Goal: Communication & Community: Connect with others

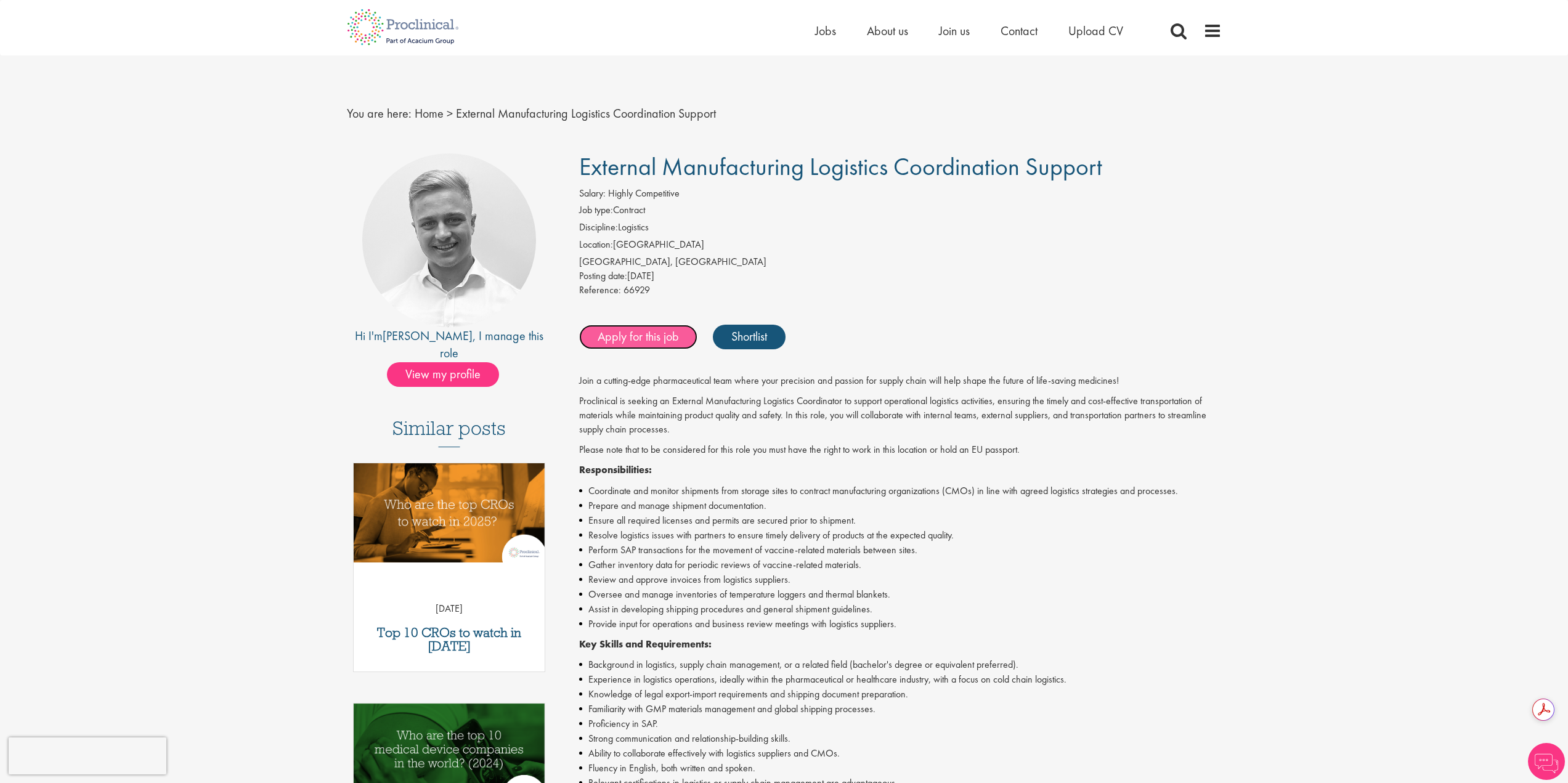
drag, startPoint x: 0, startPoint y: 0, endPoint x: 669, endPoint y: 333, distance: 747.3
click at [669, 333] on link "Apply for this job" at bounding box center [639, 336] width 118 height 24
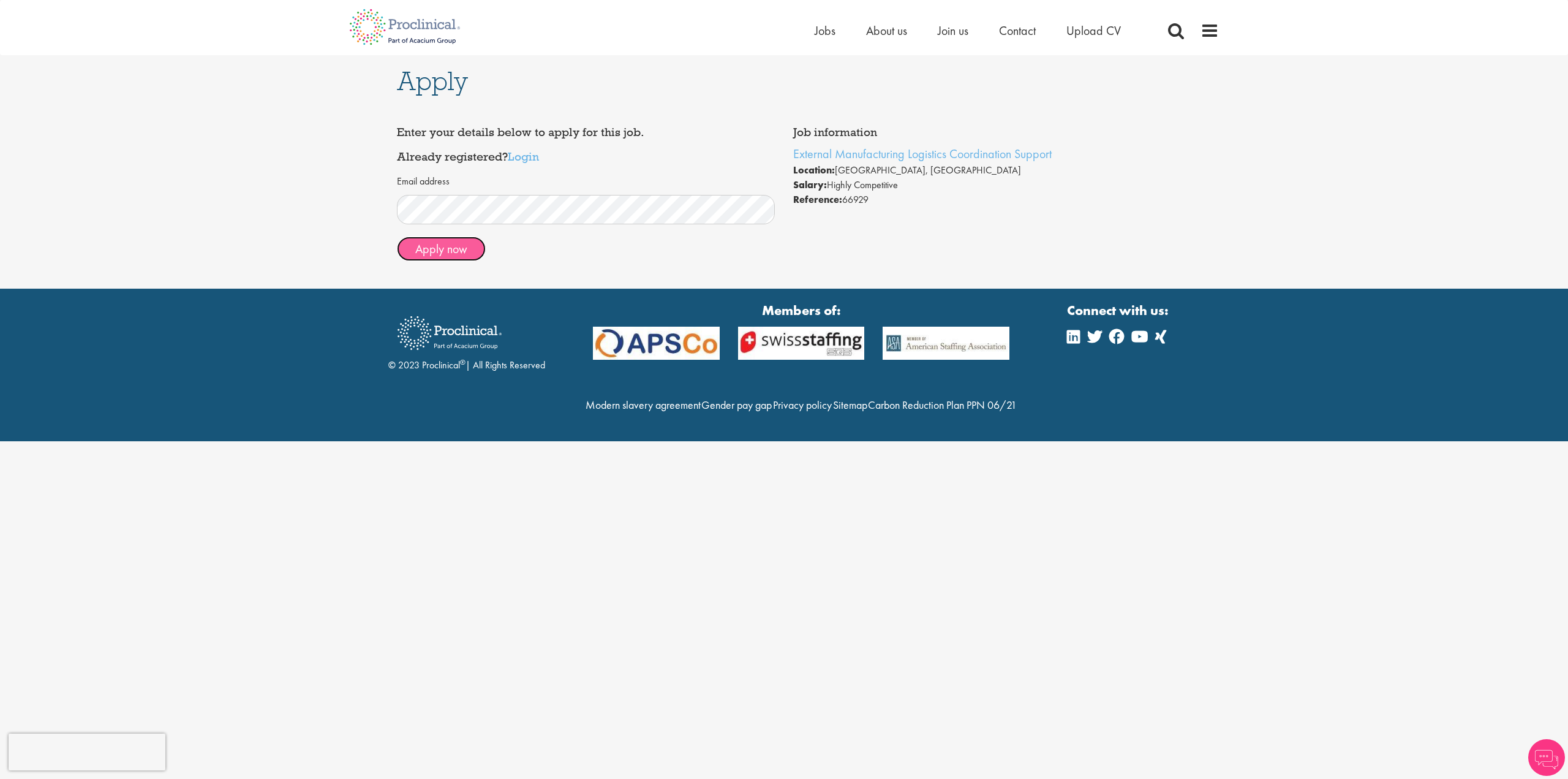
click at [432, 248] on button "Apply now" at bounding box center [442, 249] width 89 height 24
click at [525, 158] on link "Login" at bounding box center [523, 156] width 31 height 15
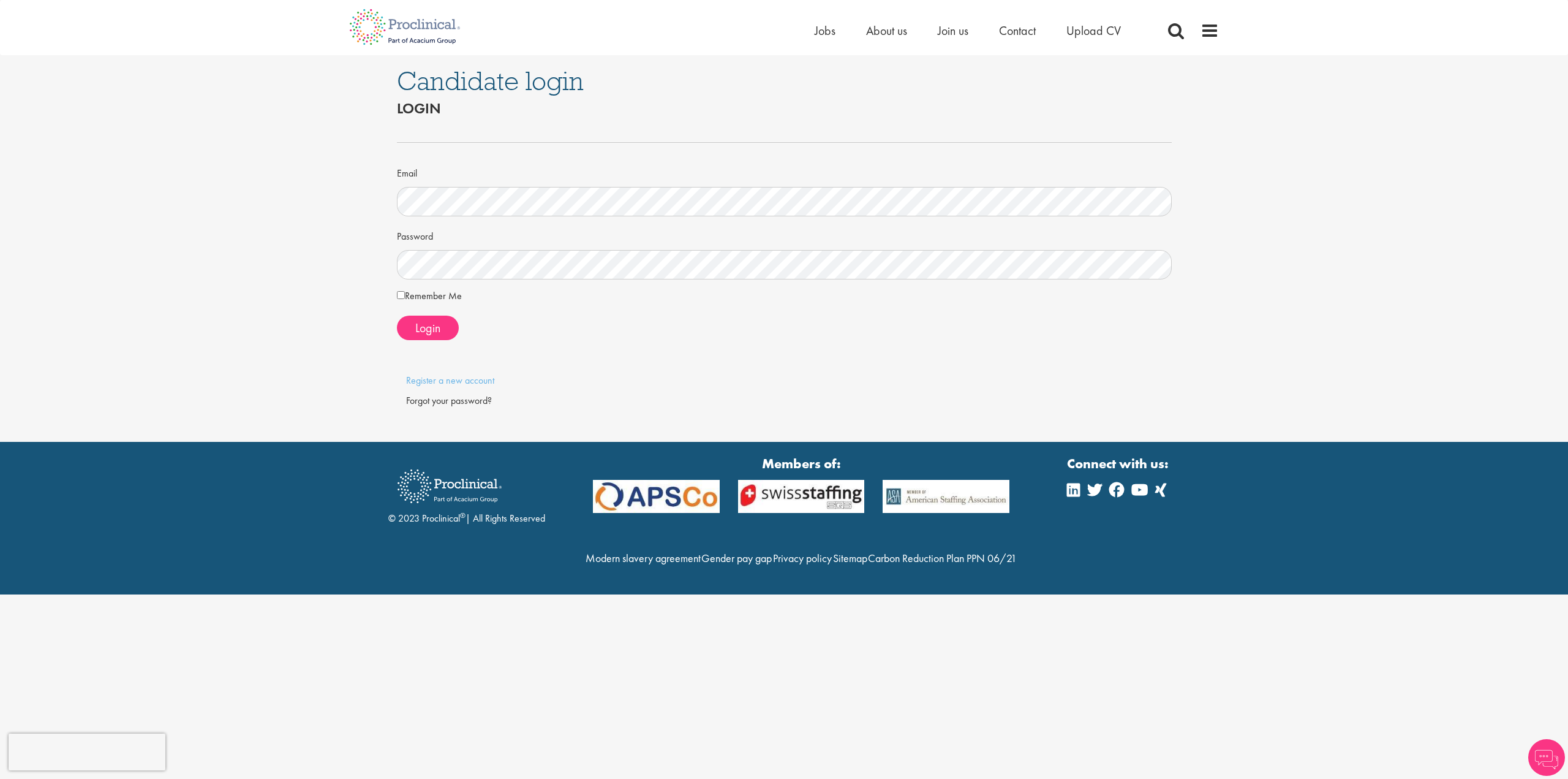
click at [433, 296] on label "Remember Me" at bounding box center [429, 297] width 65 height 15
click at [426, 324] on span "Login" at bounding box center [427, 328] width 25 height 16
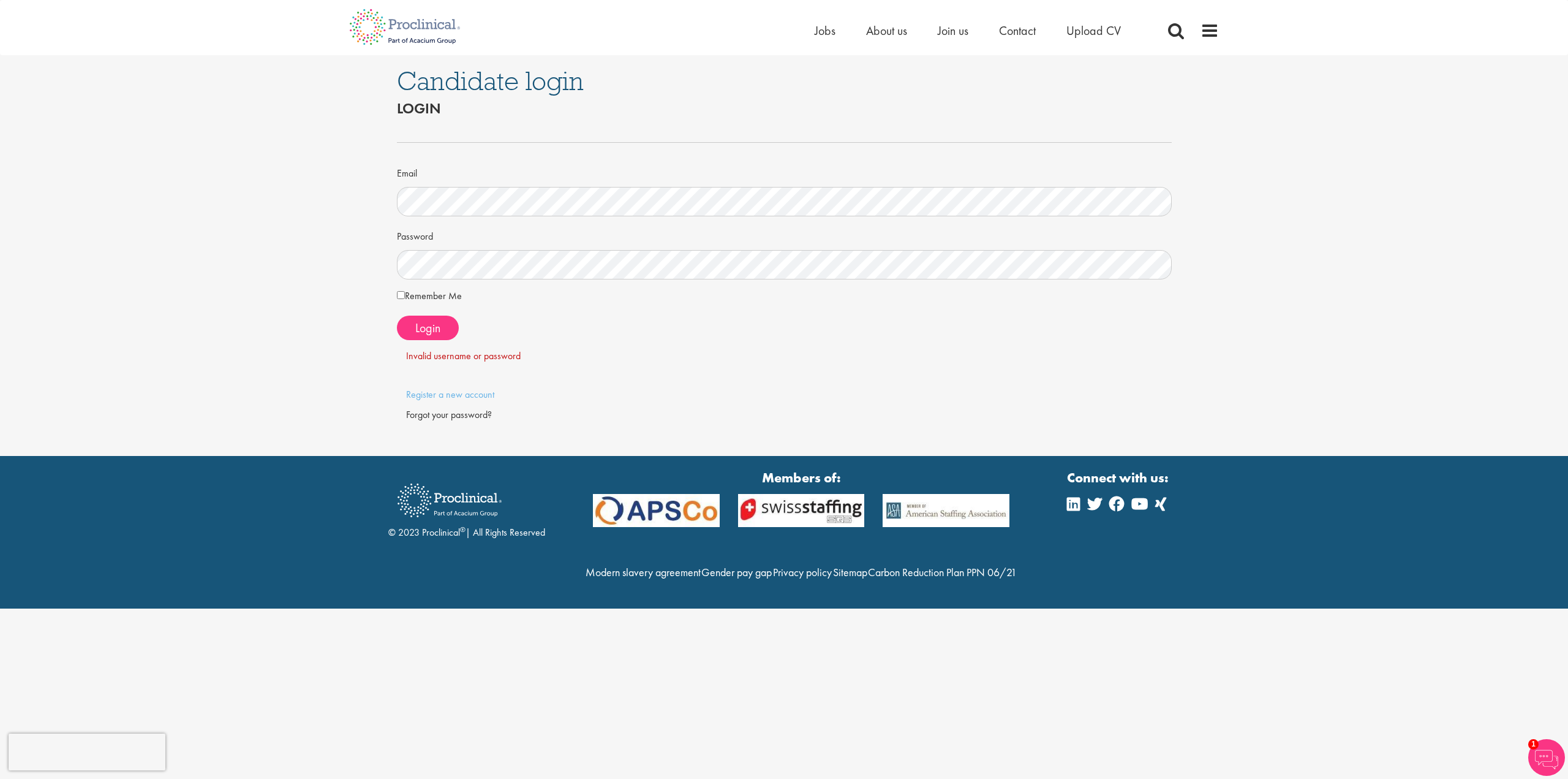
click at [563, 308] on form "Email Password Remember Me Login" at bounding box center [784, 243] width 757 height 240
click at [164, 225] on div "Candidate login Login Email Password Remember Me" at bounding box center [784, 255] width 1586 height 401
click at [431, 325] on span "Login" at bounding box center [427, 328] width 25 height 16
click at [114, 232] on div "Candidate login Login Email Password Remember Me" at bounding box center [784, 255] width 1586 height 401
click at [441, 324] on button "Login" at bounding box center [428, 328] width 62 height 24
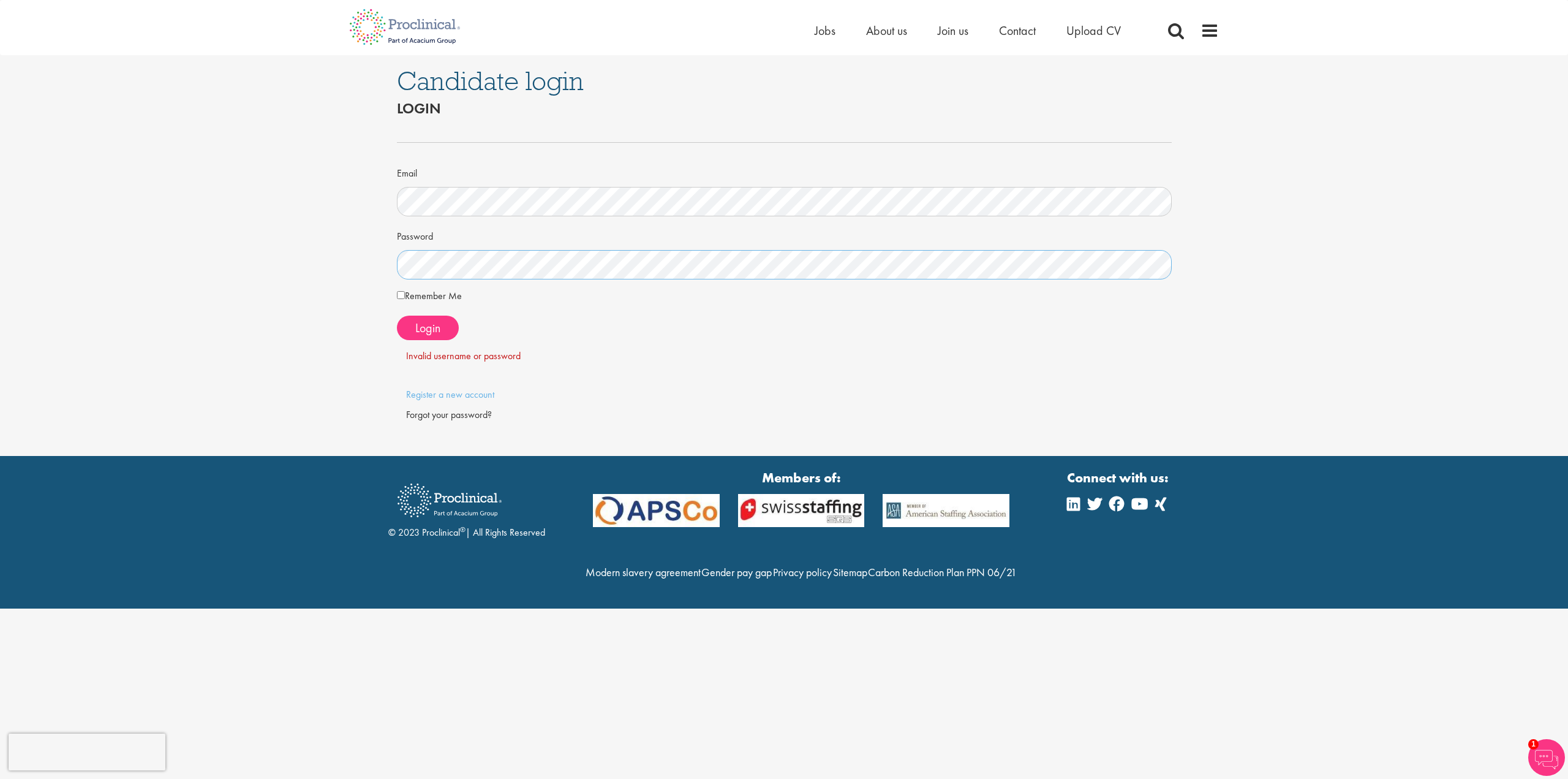
click at [143, 249] on div "Candidate login Login Email Password Remember Me" at bounding box center [784, 255] width 1586 height 401
click at [435, 330] on span "Login" at bounding box center [427, 328] width 25 height 16
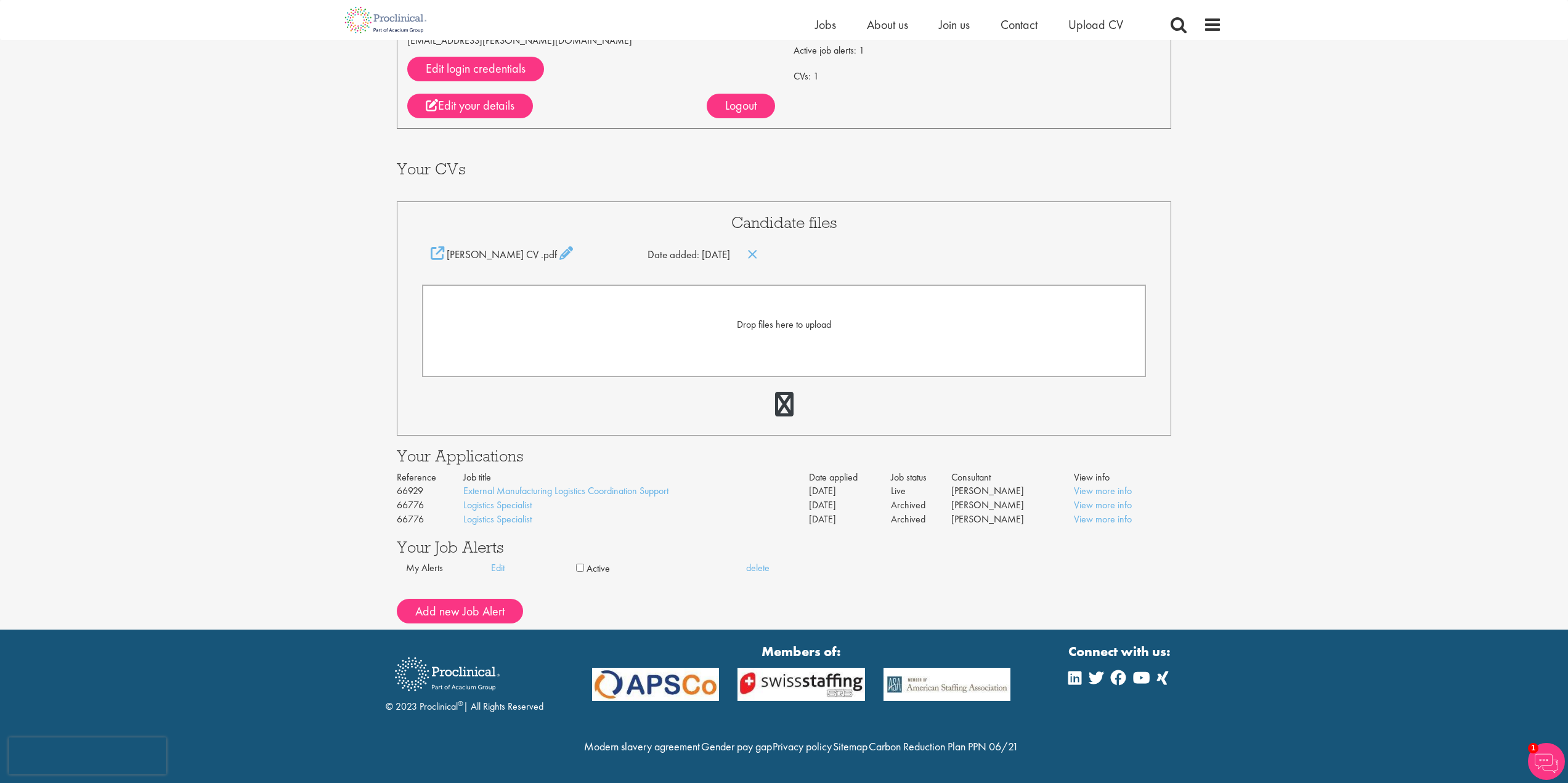
scroll to position [162, 0]
copy link "External Manufacturing Logistics Coordination Support"
drag, startPoint x: 662, startPoint y: 465, endPoint x: 466, endPoint y: 436, distance: 198.1
click at [466, 484] on td "External Manufacturing Logistics Coordination Support" at bounding box center [635, 491] width 346 height 14
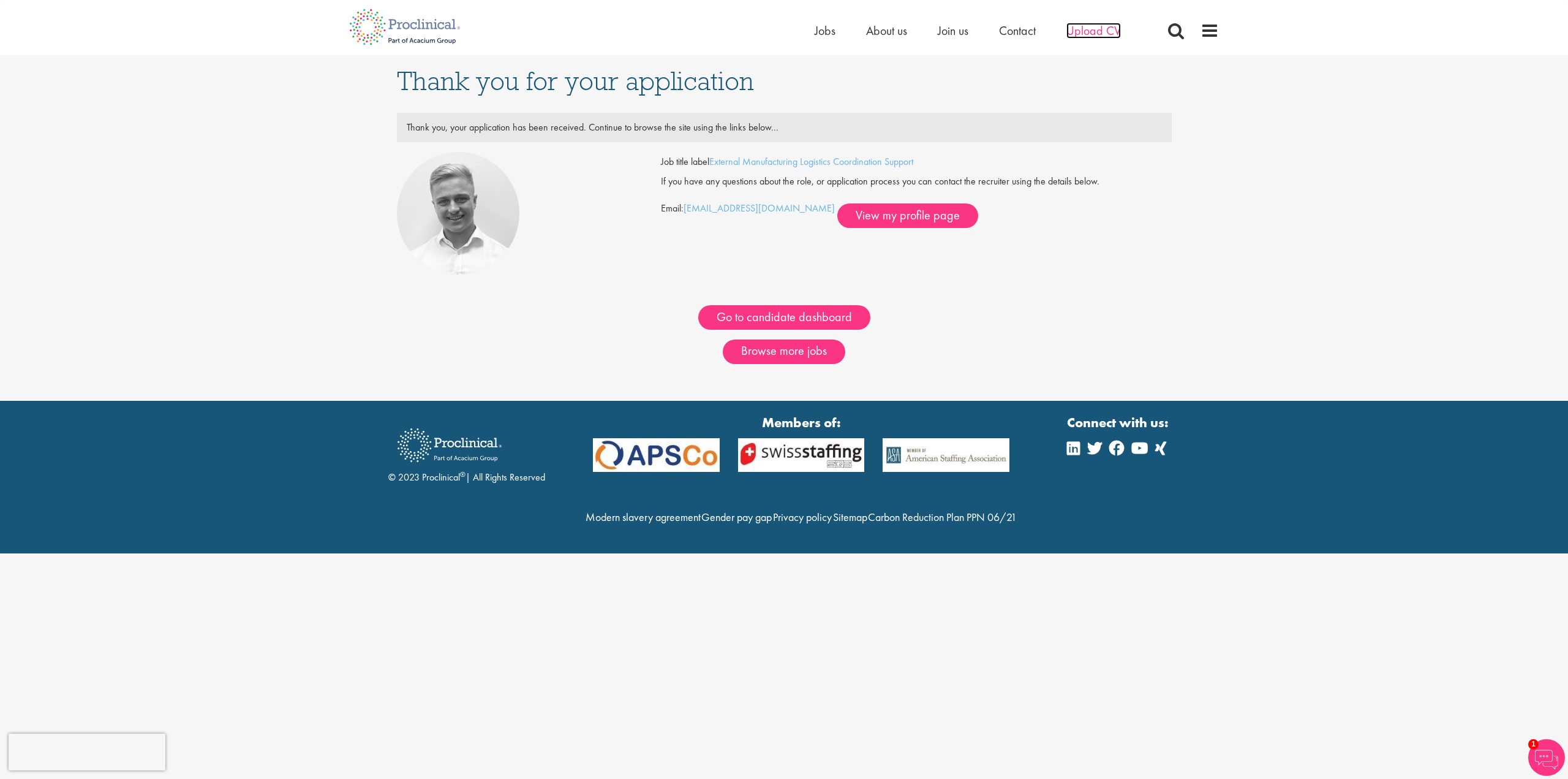
click at [1083, 29] on span "Upload CV" at bounding box center [1093, 30] width 55 height 16
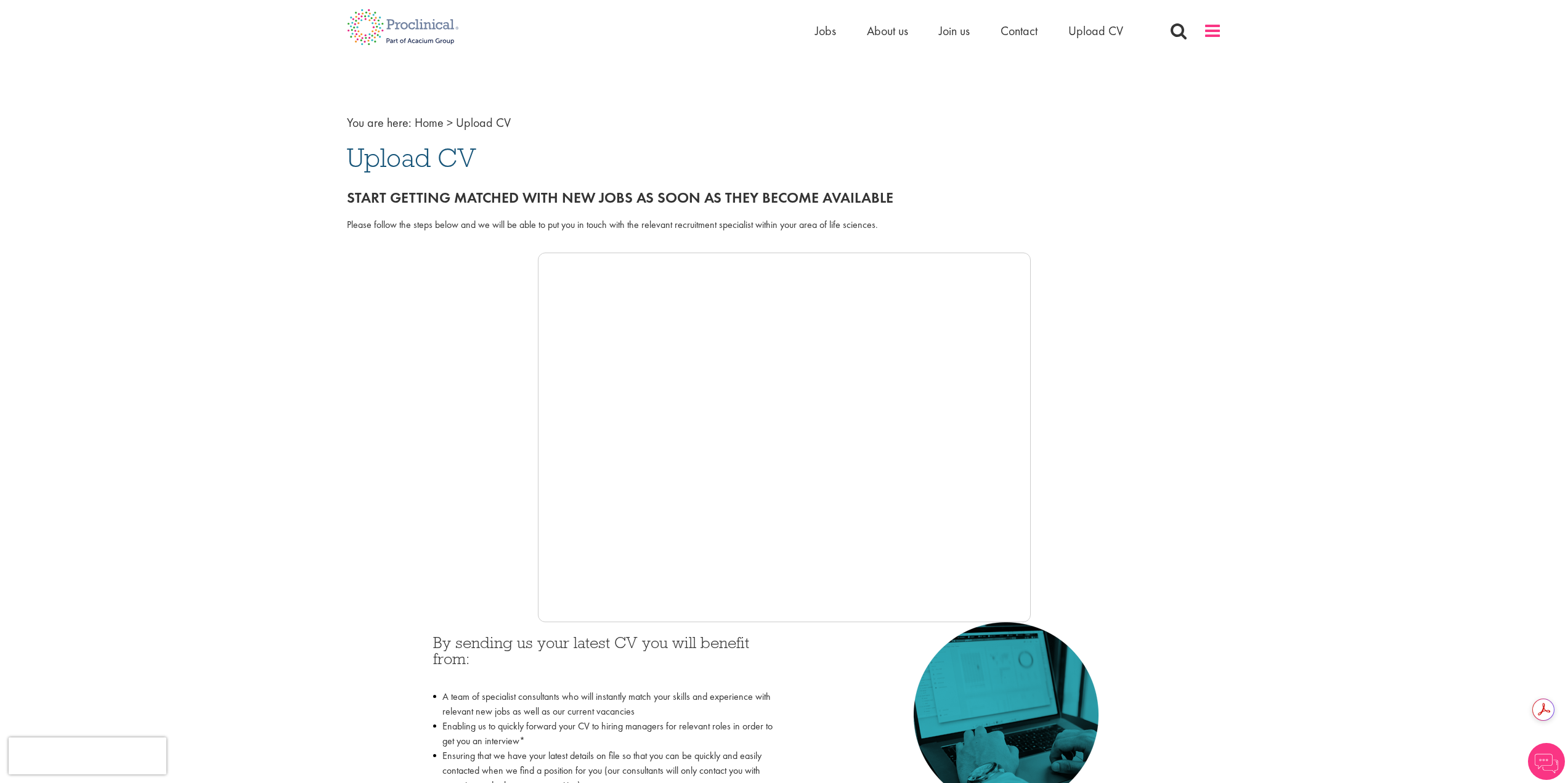
click at [1211, 35] on span at bounding box center [1212, 31] width 19 height 19
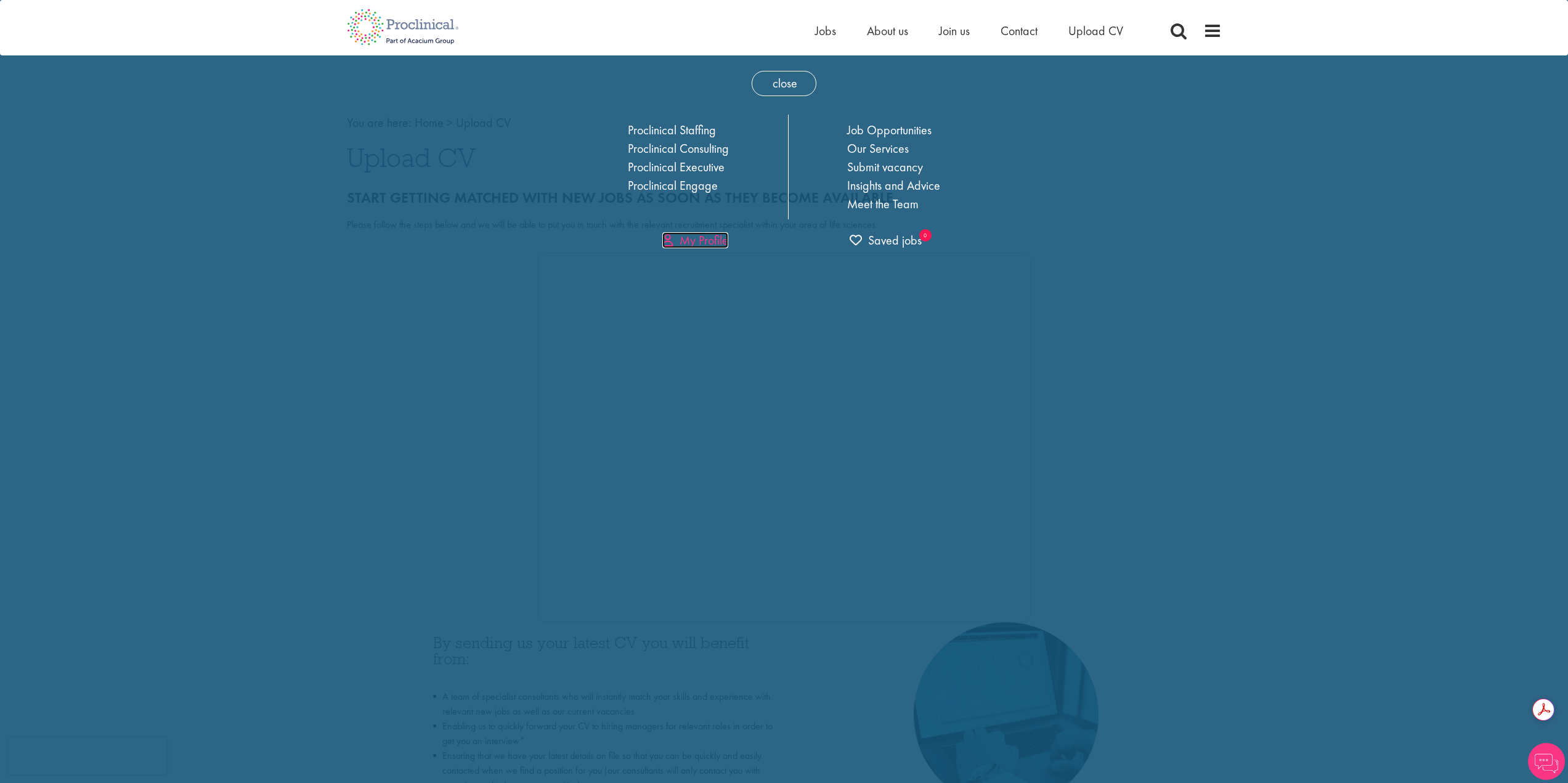
click at [686, 247] on link "My Profile" at bounding box center [695, 240] width 66 height 16
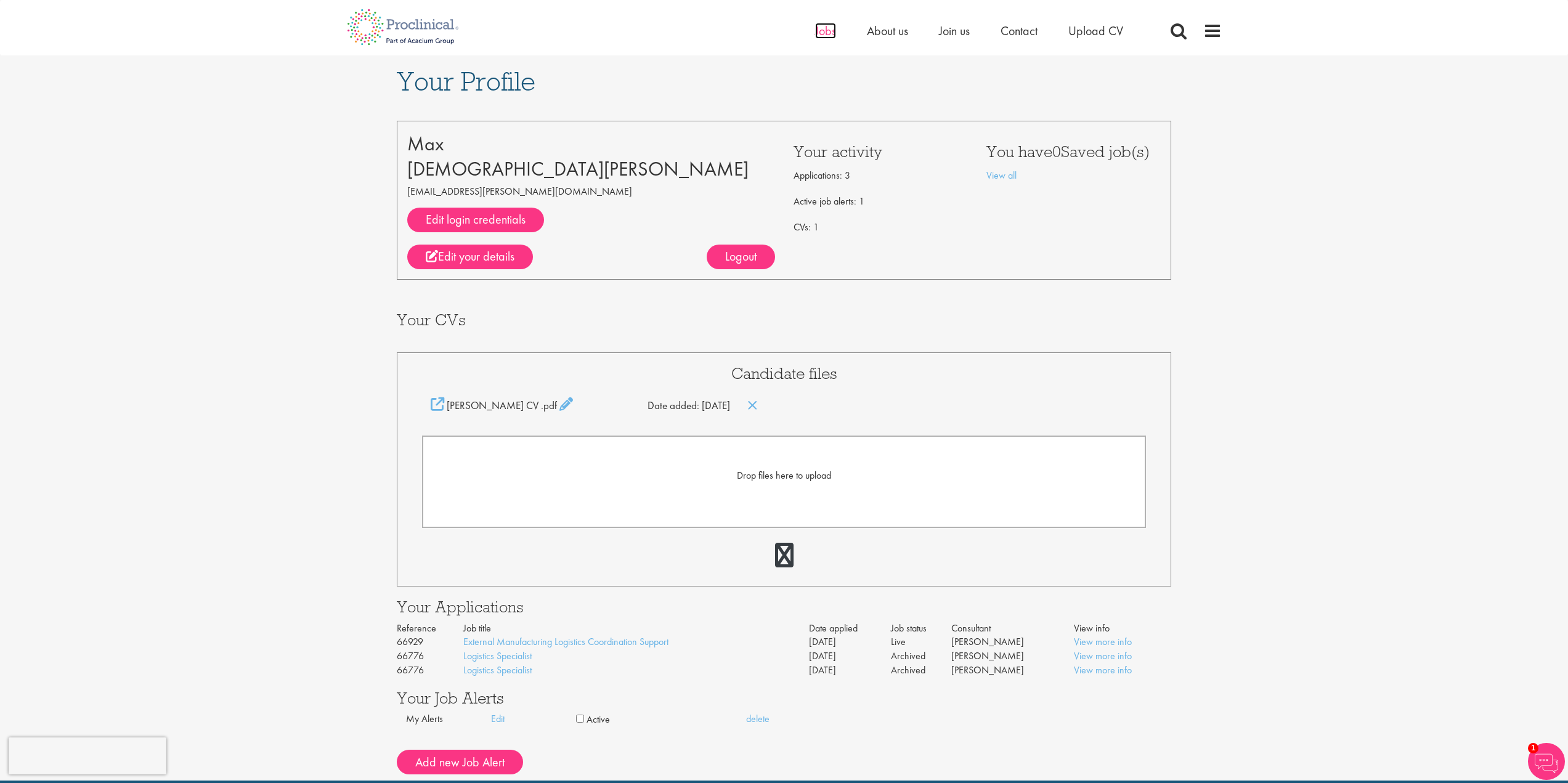
click at [828, 32] on span "Jobs" at bounding box center [825, 30] width 21 height 16
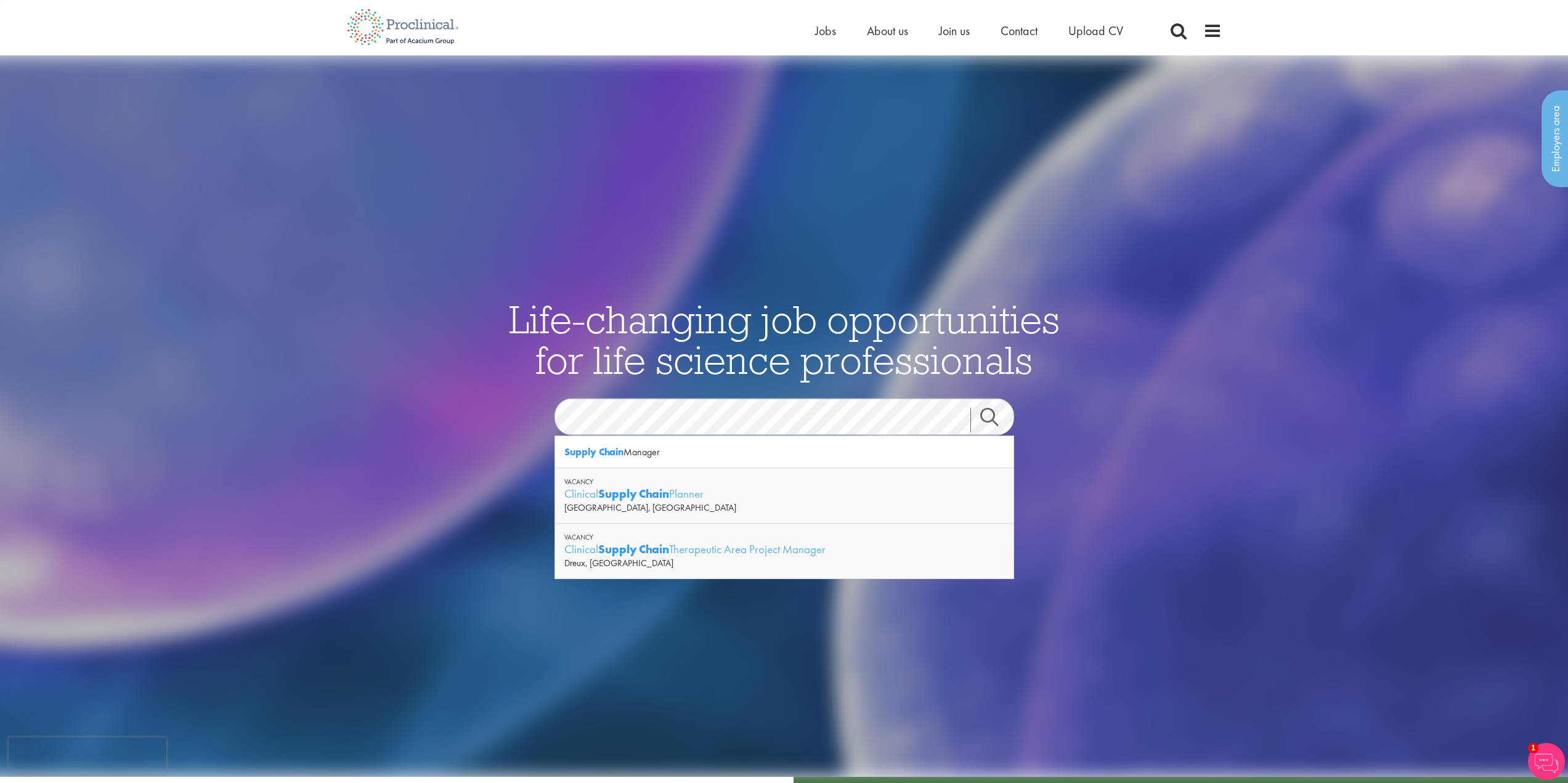
click at [987, 425] on link "Search" at bounding box center [997, 420] width 53 height 24
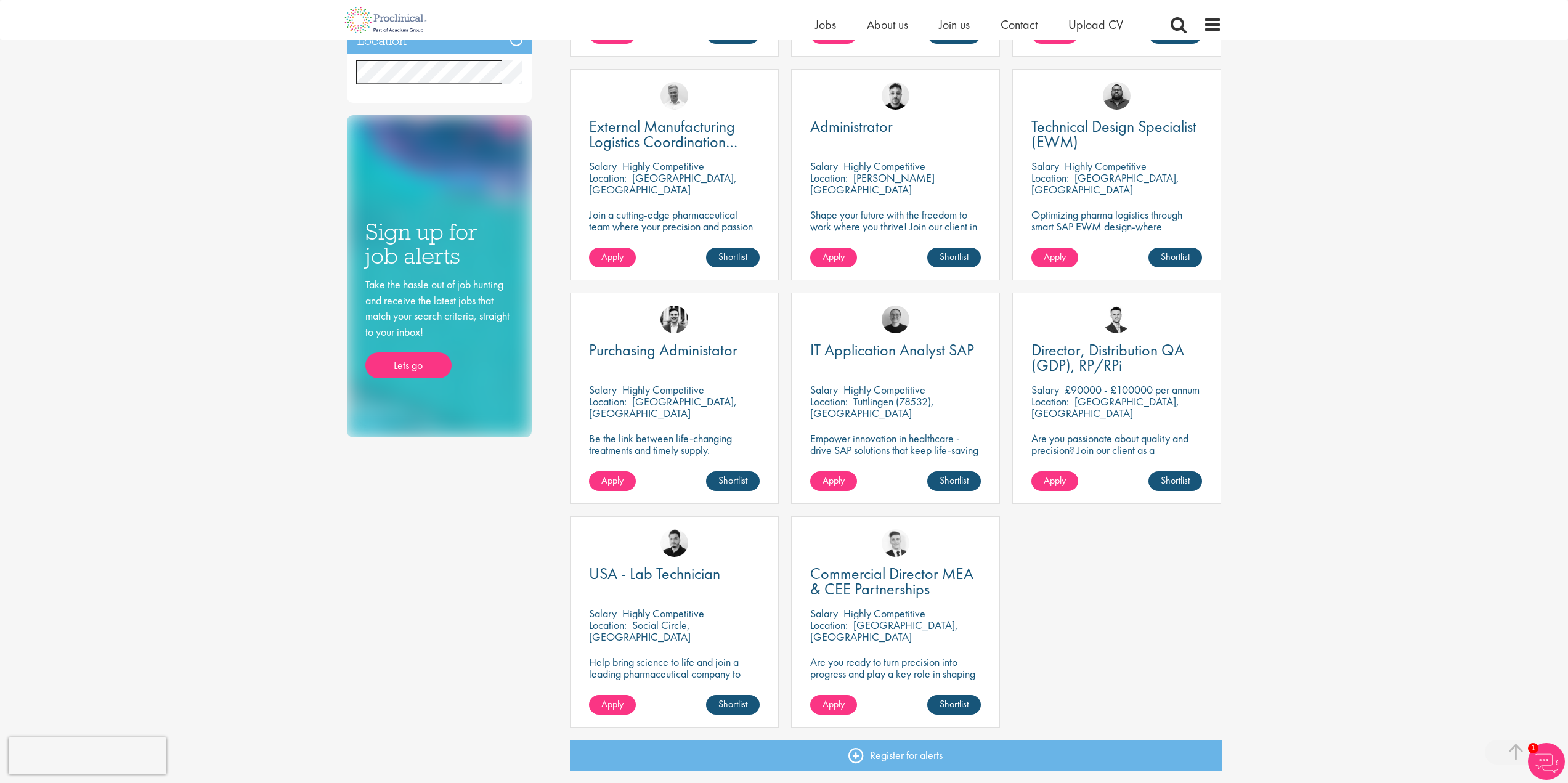
scroll to position [432, 0]
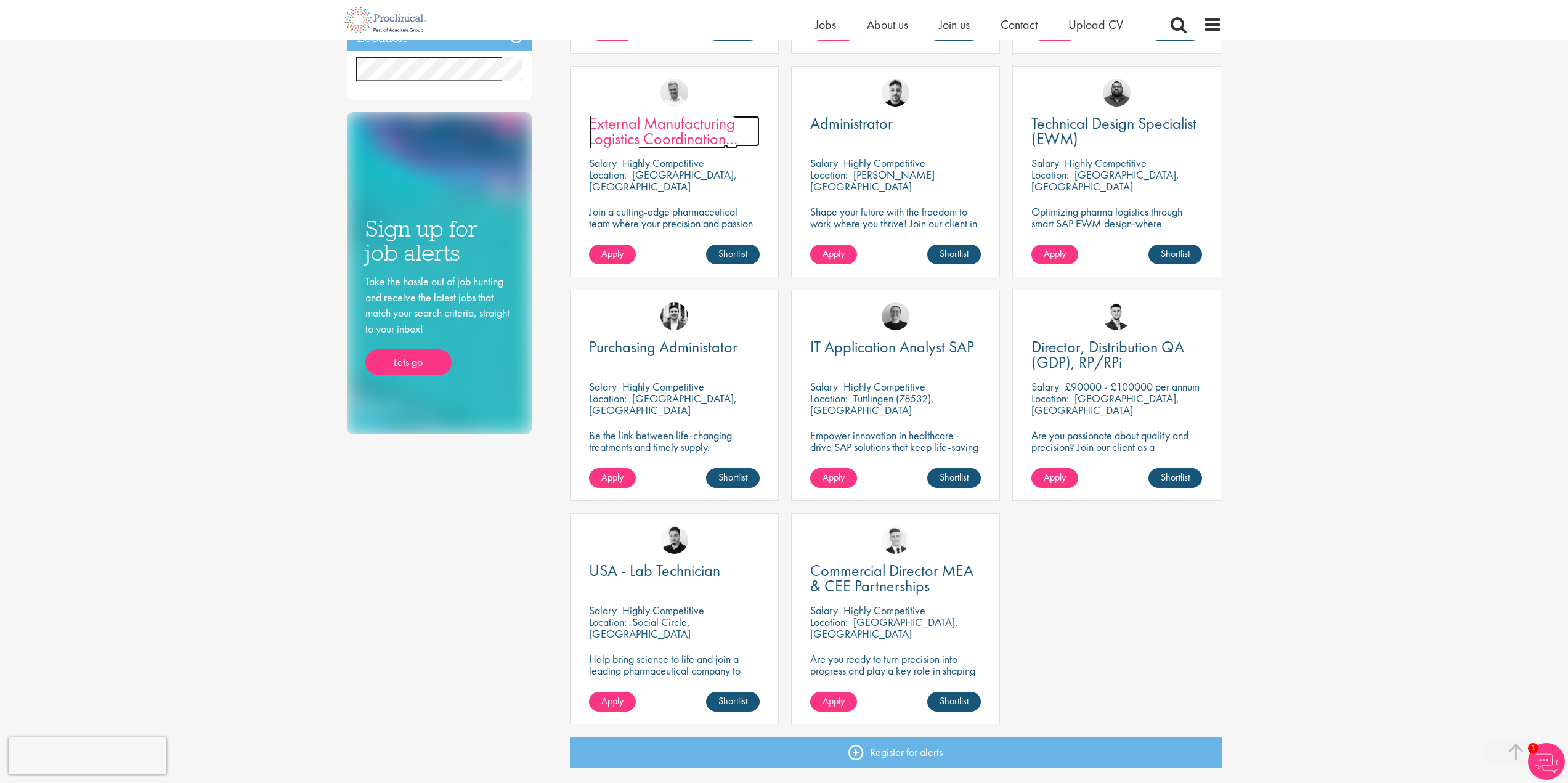
click at [722, 131] on span "External Manufacturing Logistics Coordination Support" at bounding box center [663, 138] width 149 height 52
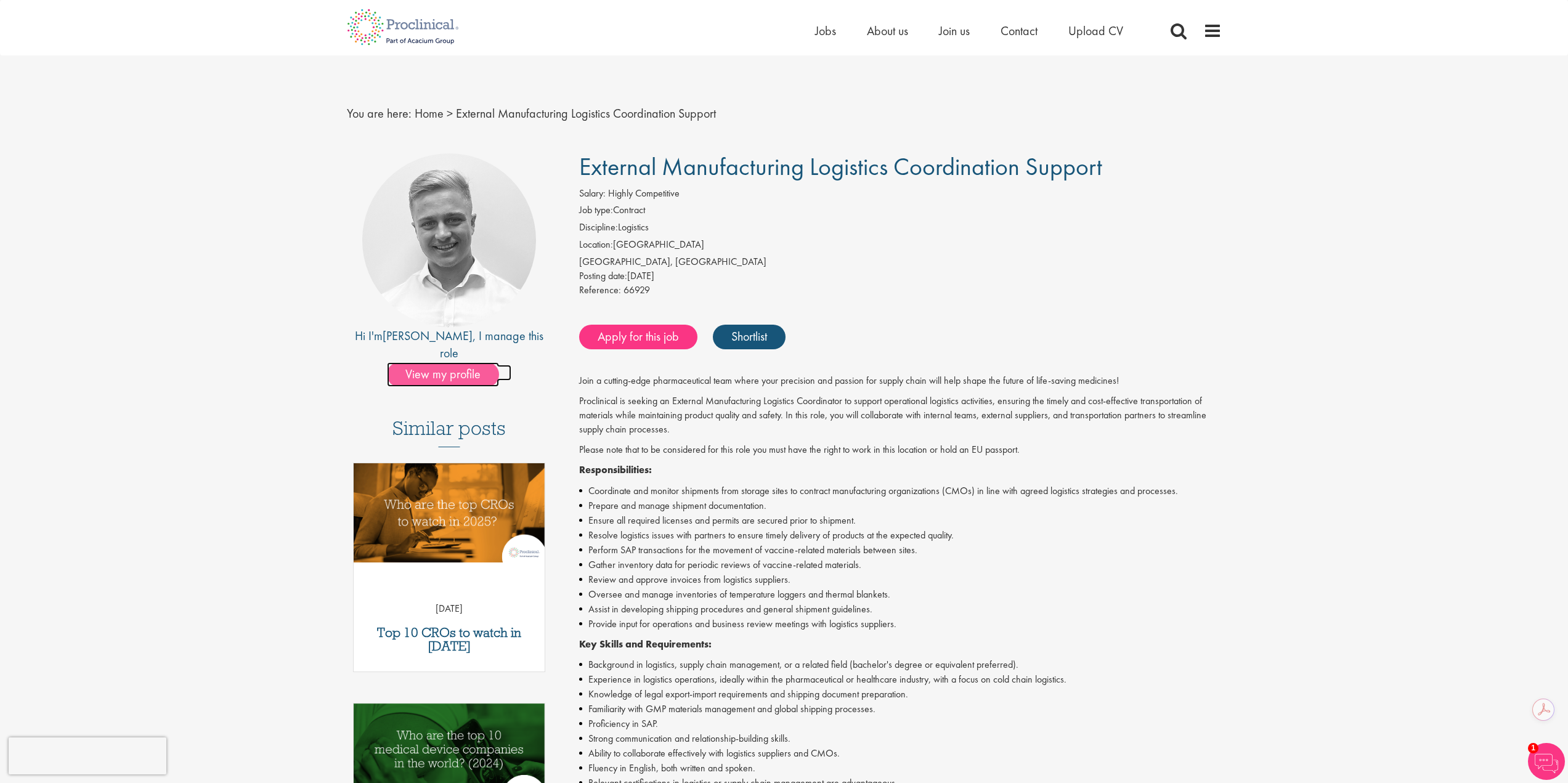
click at [468, 362] on span "View my profile" at bounding box center [443, 374] width 112 height 24
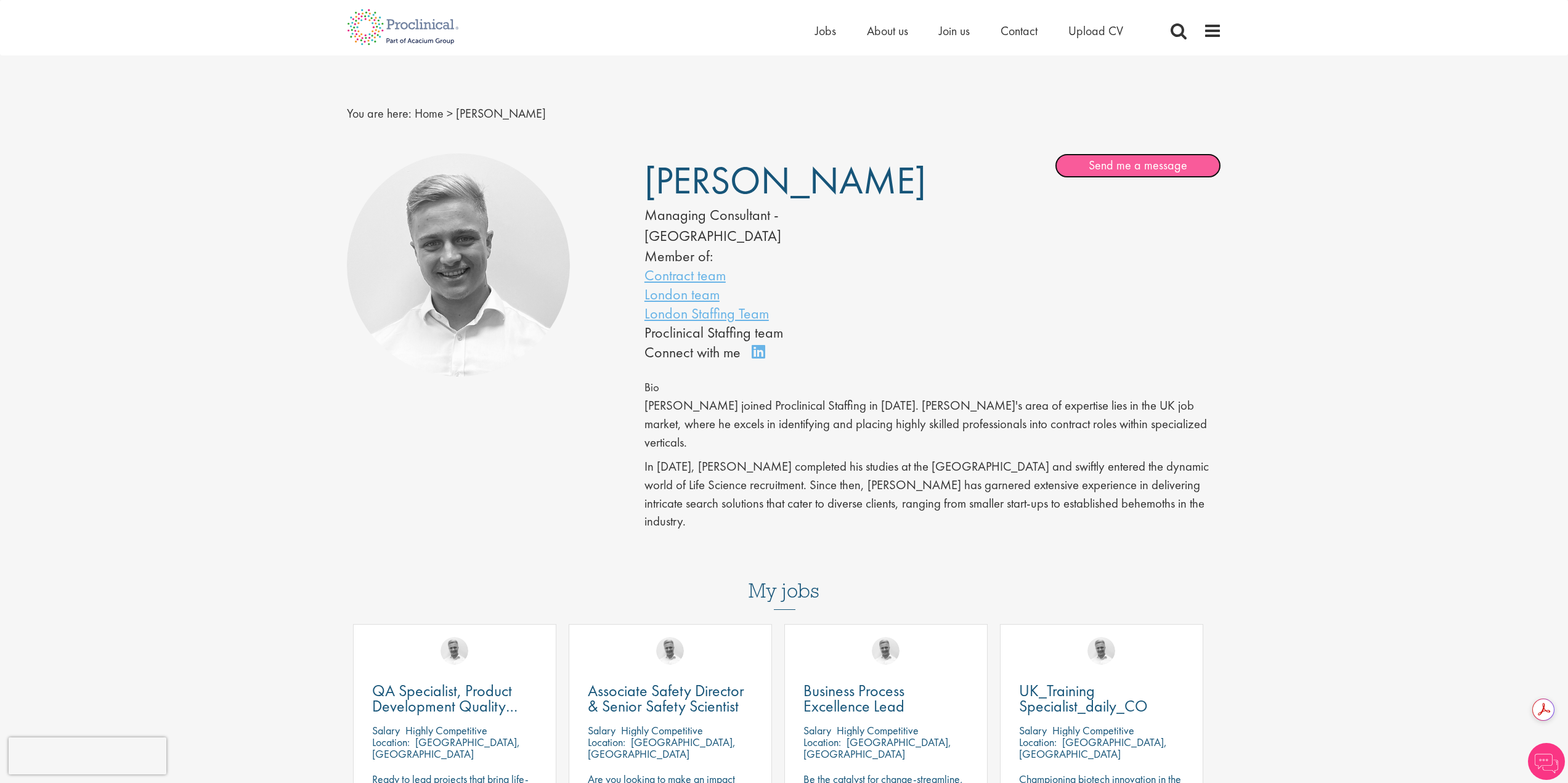
click at [1143, 170] on link "Send me a message" at bounding box center [1138, 166] width 166 height 24
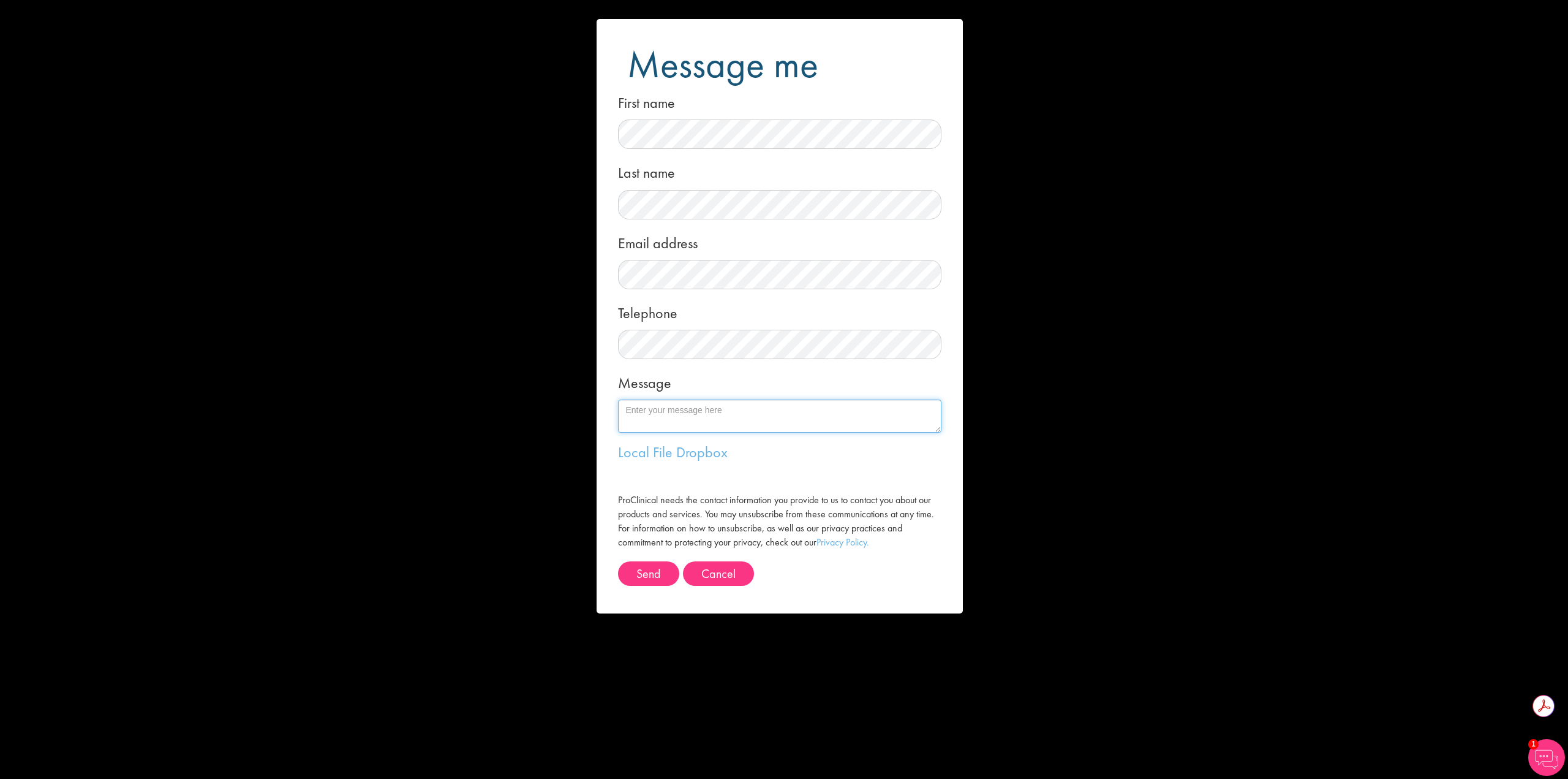
click at [679, 426] on textarea "Message" at bounding box center [779, 416] width 323 height 33
paste textarea "External Manufacturing Logistics Coordination Support"
click at [656, 424] on textarea "Hi Josh, I'm interested in the 'External Manufacturing Logistics Coordination S…" at bounding box center [779, 416] width 323 height 33
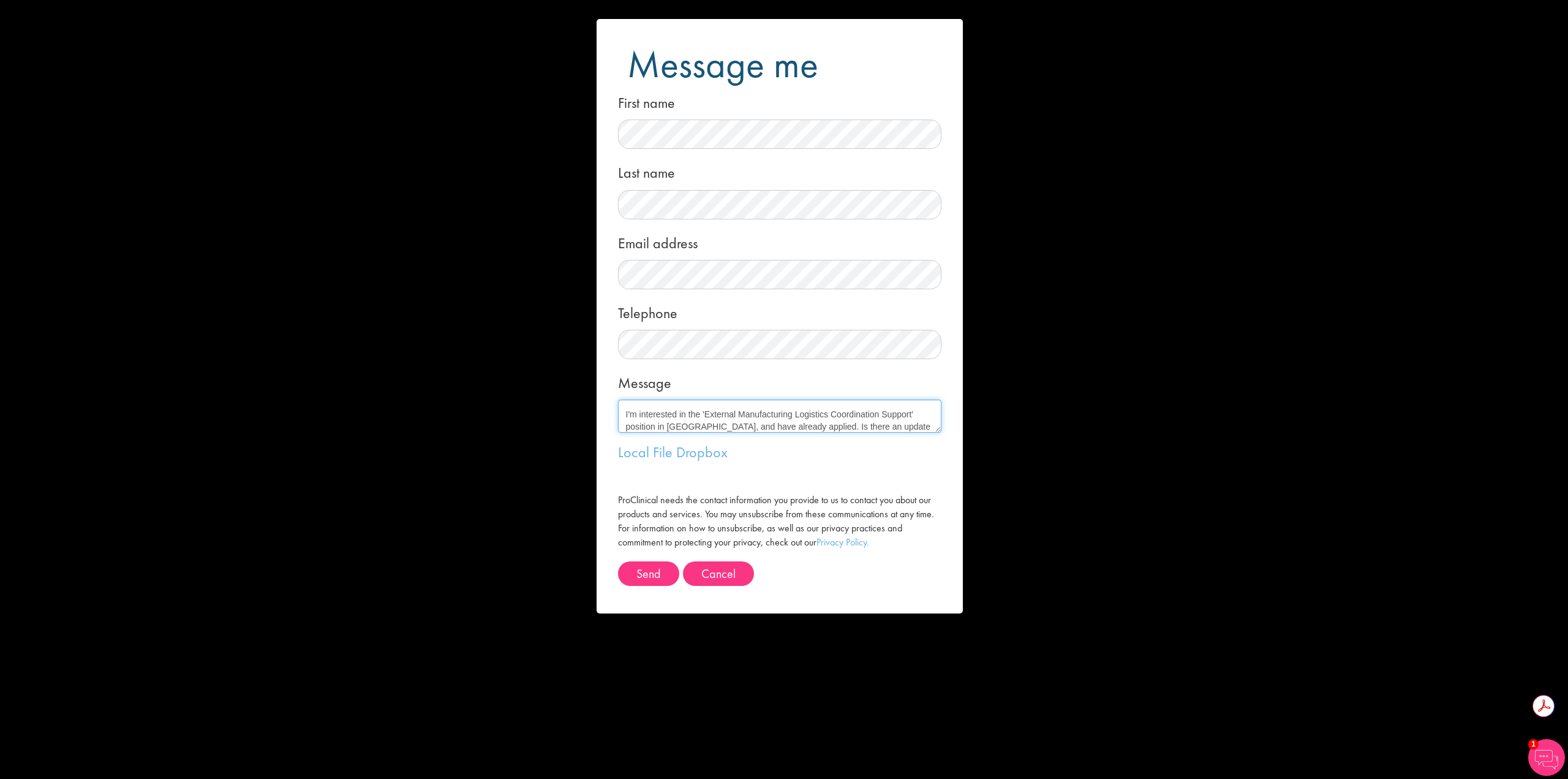
scroll to position [24, 0]
click at [849, 420] on textarea "Hi Josh, I'm interested in the 'External Manufacturing Logistics Coordination S…" at bounding box center [779, 416] width 323 height 33
click at [917, 420] on textarea "Hi Josh, I'm interested in the 'External Manufacturing Logistics Coordination S…" at bounding box center [779, 416] width 323 height 33
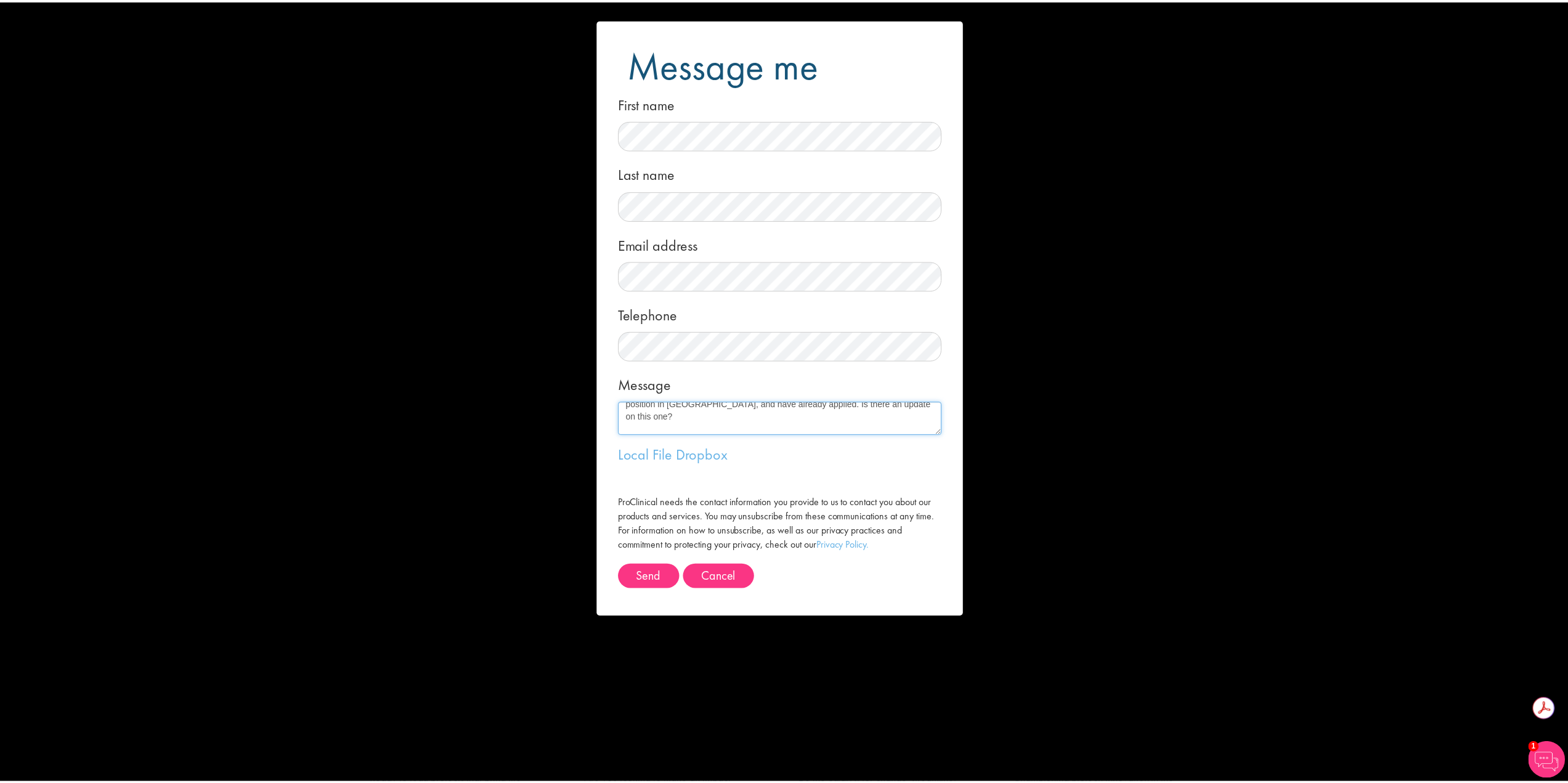
scroll to position [69, 0]
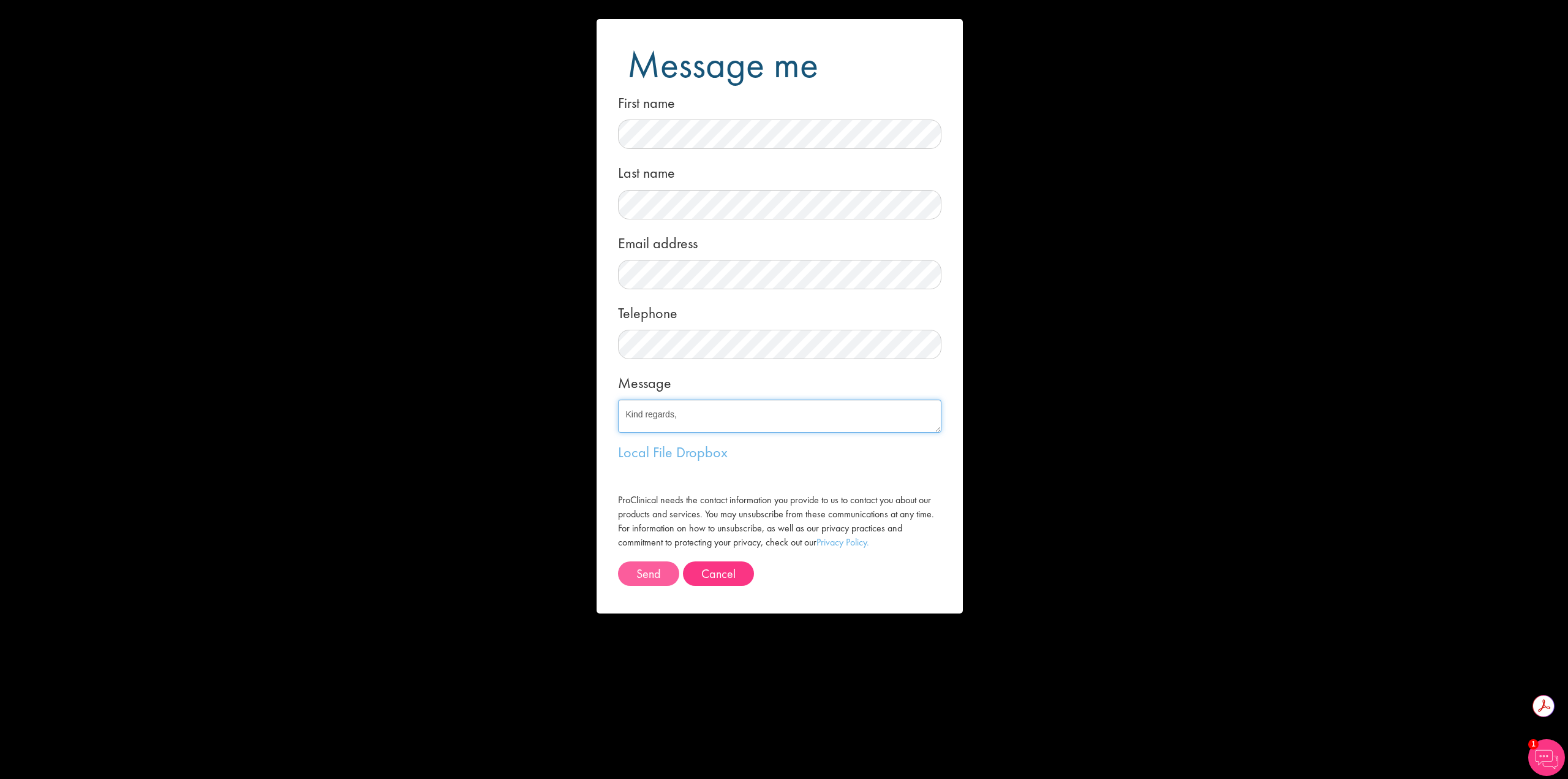
type textarea "Hi Josh, I'm interested in the 'External Manufacturing Logistics Coordination S…"
click at [653, 574] on button "Send" at bounding box center [648, 573] width 61 height 24
